Goal: Find specific page/section: Find specific page/section

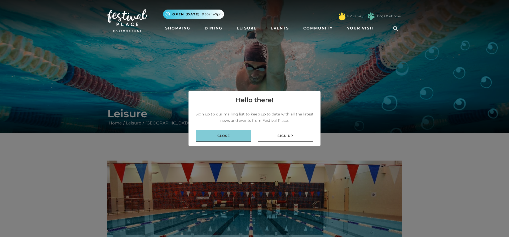
click at [226, 138] on link "Close" at bounding box center [223, 136] width 55 height 12
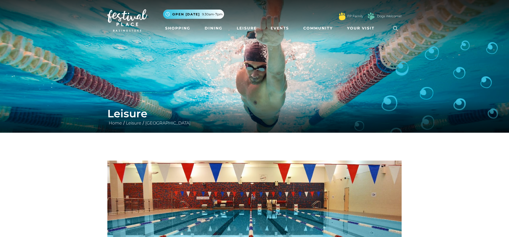
click at [351, 23] on li "Your Visit Find us Centre Map Parking Customer Services" at bounding box center [362, 28] width 34 height 12
click at [354, 27] on span "Your Visit" at bounding box center [361, 28] width 28 height 6
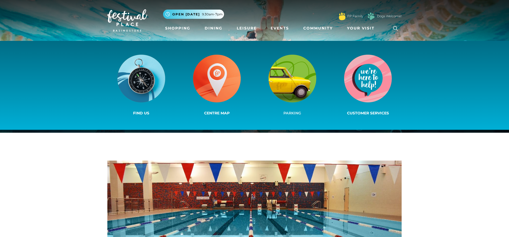
click at [293, 72] on img at bounding box center [293, 79] width 48 height 48
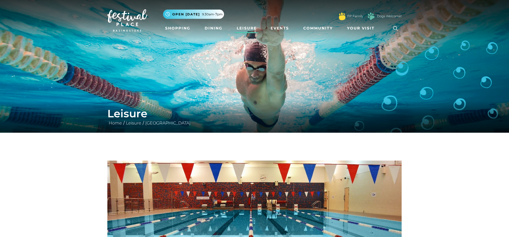
click at [247, 28] on link "Leisure" at bounding box center [247, 28] width 24 height 10
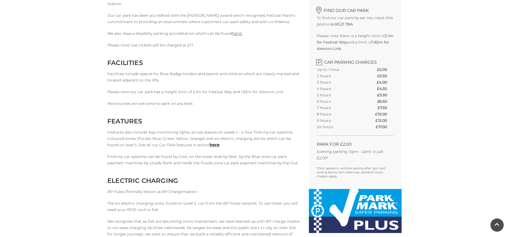
scroll to position [54, 0]
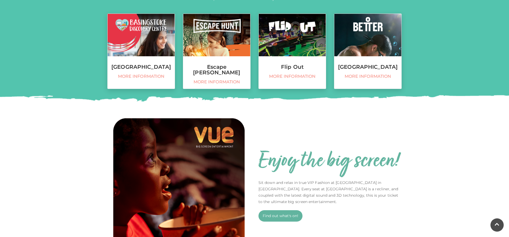
scroll to position [243, 0]
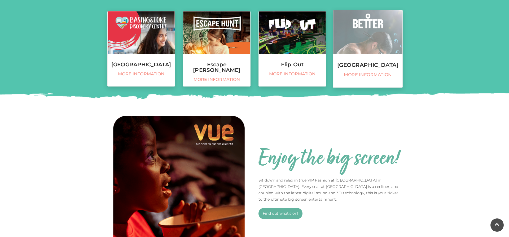
click at [380, 68] on h3 "[GEOGRAPHIC_DATA]" at bounding box center [367, 65] width 69 height 6
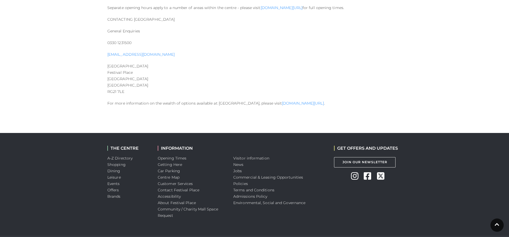
scroll to position [679, 0]
